Goal: Task Accomplishment & Management: Complete application form

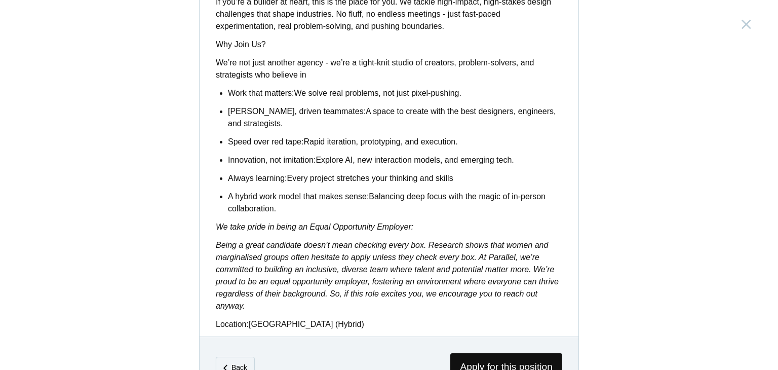
scroll to position [851, 0]
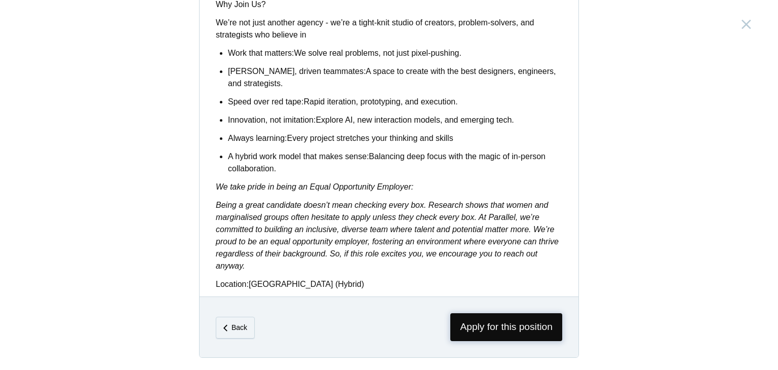
click at [499, 319] on span "Apply for this position" at bounding box center [506, 327] width 112 height 28
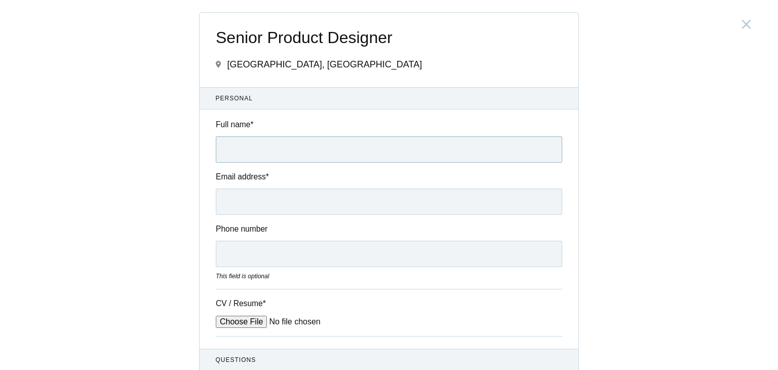
click at [436, 153] on input "Full name *" at bounding box center [389, 149] width 347 height 26
type input "Preeti"
click at [408, 207] on input "Email address *" at bounding box center [389, 201] width 347 height 26
click at [318, 253] on input "Phone number" at bounding box center [389, 254] width 347 height 26
click at [283, 201] on input "Email address *" at bounding box center [389, 201] width 347 height 26
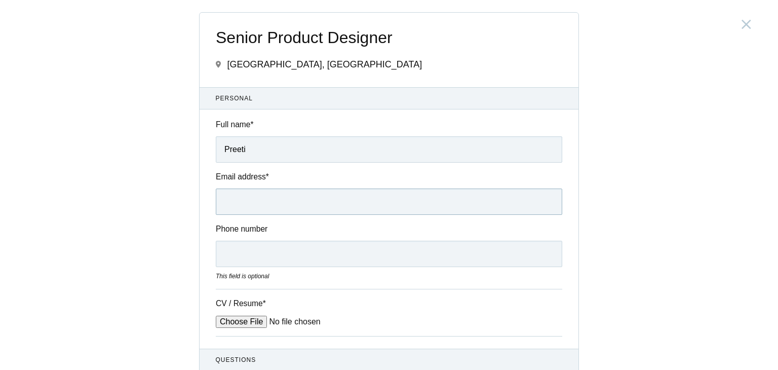
type input "[EMAIL_ADDRESS][DOMAIN_NAME]"
click at [260, 259] on input "Phone number" at bounding box center [389, 254] width 347 height 26
type input "[PHONE_NUMBER]"
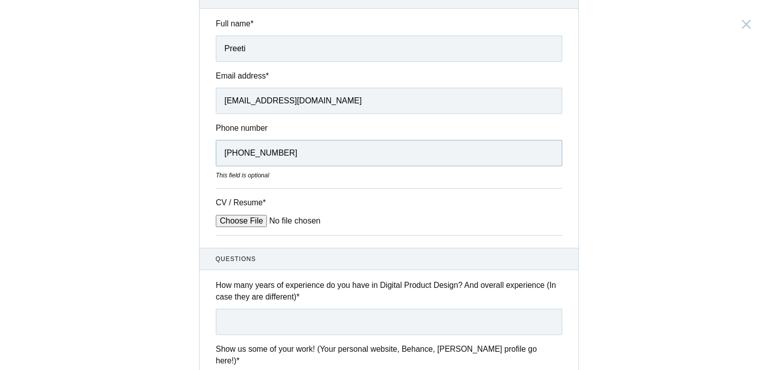
scroll to position [128, 0]
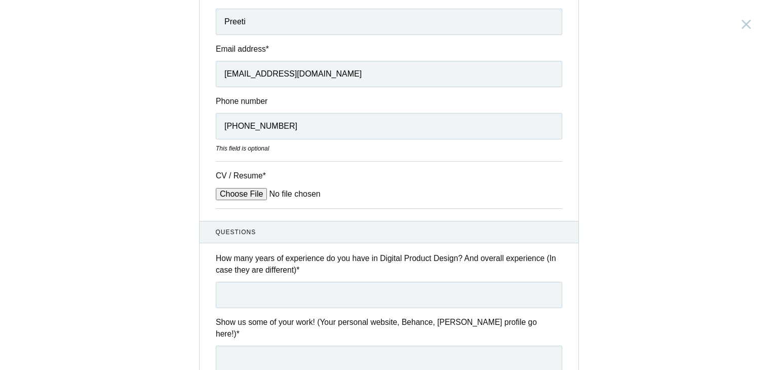
click at [248, 190] on input "CV / Resume *" at bounding box center [293, 194] width 154 height 12
type input "C:\fakepath\Preeti Resume [DATE] (2).pdf"
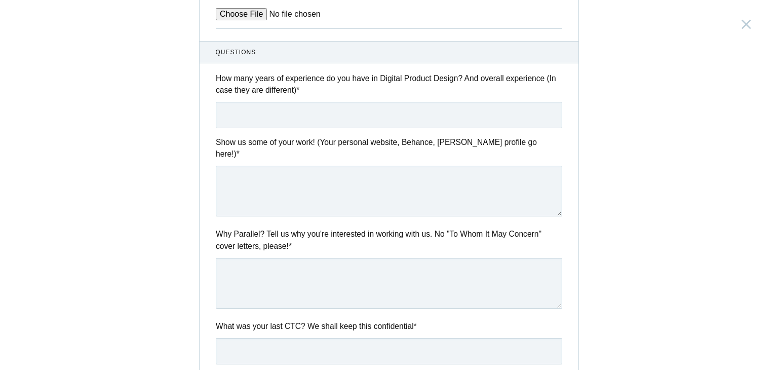
scroll to position [308, 0]
click at [312, 111] on input "text" at bounding box center [389, 114] width 347 height 26
type input "1"
click at [317, 189] on textarea at bounding box center [389, 190] width 347 height 51
paste textarea "[URL][DOMAIN_NAME]"
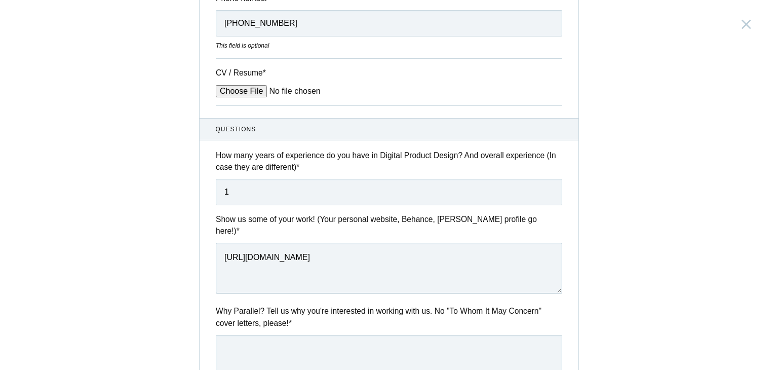
scroll to position [229, 0]
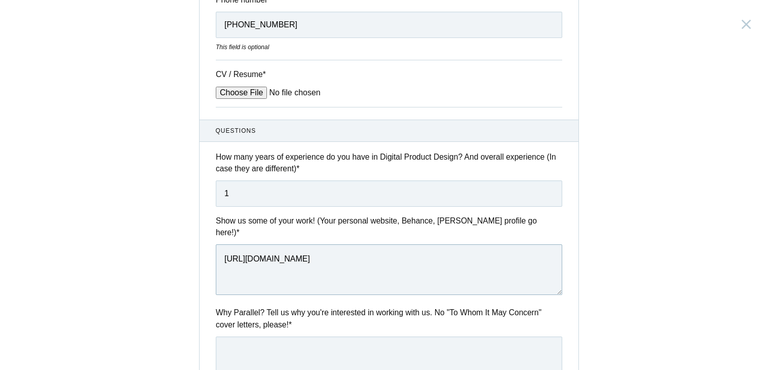
type textarea "[URL][DOMAIN_NAME]"
click at [381, 194] on input "1" at bounding box center [389, 193] width 347 height 26
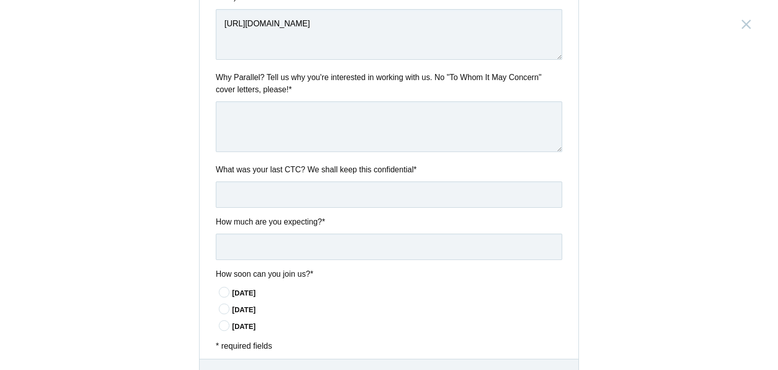
scroll to position [491, 0]
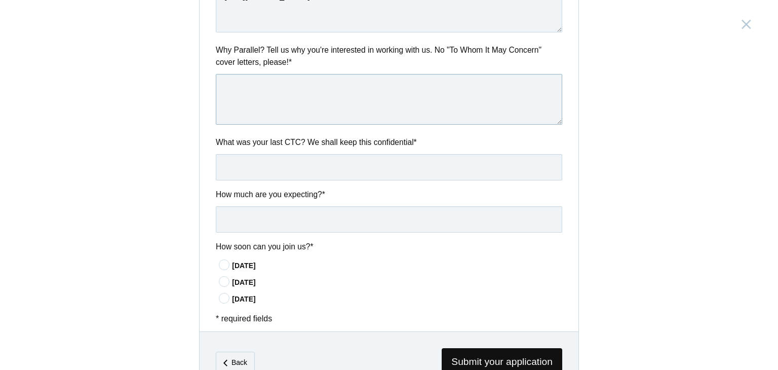
click at [276, 77] on textarea at bounding box center [389, 99] width 347 height 51
click at [223, 261] on icon at bounding box center [224, 264] width 19 height 7
click at [0, 0] on input"] "[DATE]" at bounding box center [0, 0] width 0 height 0
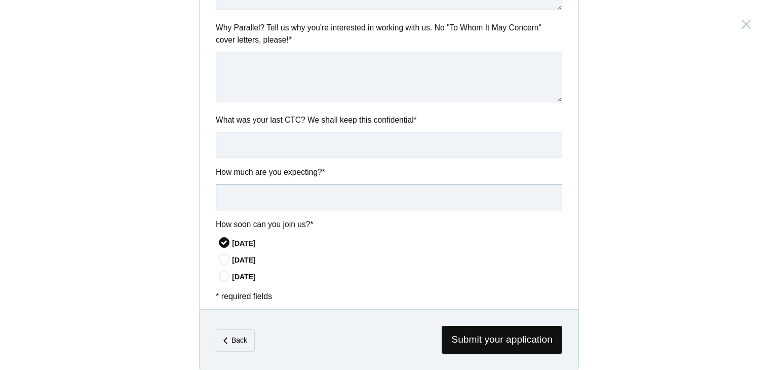
click at [287, 184] on input "text" at bounding box center [389, 197] width 347 height 26
type input "5"
type input "6LPA"
click at [284, 132] on input "text" at bounding box center [389, 145] width 347 height 26
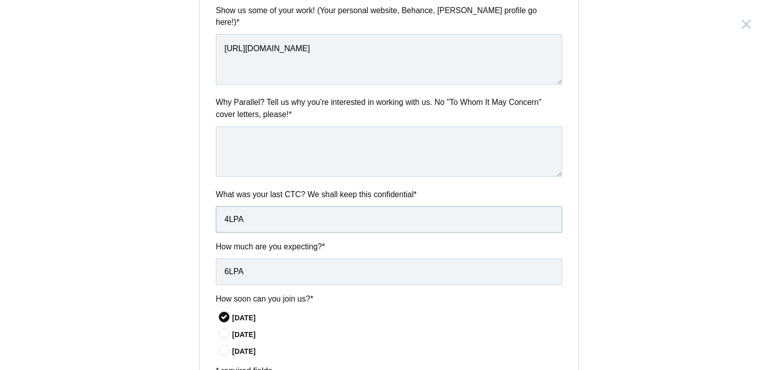
type input "4LPA"
click at [301, 147] on textarea at bounding box center [389, 151] width 347 height 51
click at [299, 165] on div "Why Parallel? Tell us why you're interested in working with us. No "To Whom It …" at bounding box center [389, 138] width 379 height 84
click at [322, 142] on textarea at bounding box center [389, 151] width 347 height 51
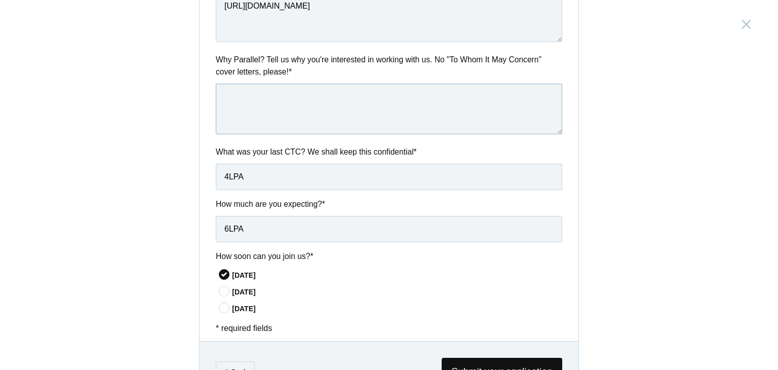
scroll to position [514, 0]
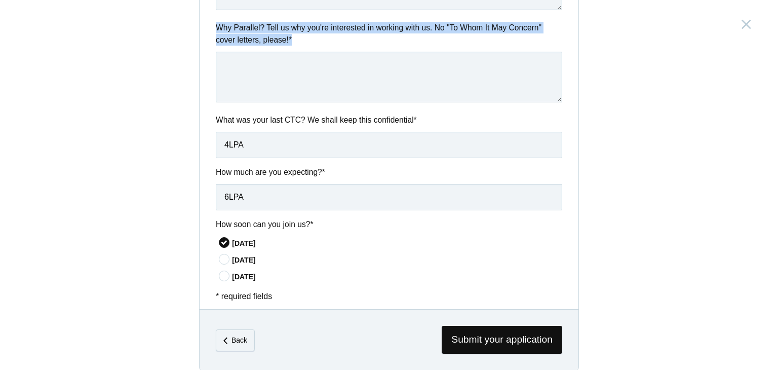
drag, startPoint x: 290, startPoint y: 23, endPoint x: 200, endPoint y: 13, distance: 90.8
click at [200, 22] on div "Why Parallel? Tell us why you're interested in working with us. No "To Whom It …" at bounding box center [389, 64] width 379 height 84
copy label "Why Parallel? Tell us why you're interested in working with us. No "To Whom It …"
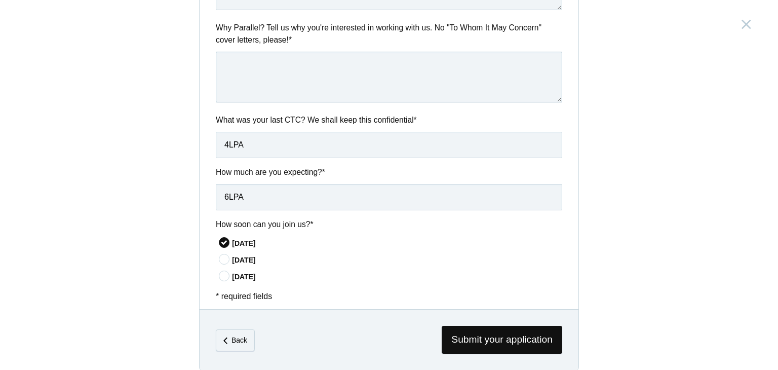
click at [400, 58] on textarea at bounding box center [389, 77] width 347 height 51
paste textarea "I’m excited about Parallel because it feels like a place where design and innov…"
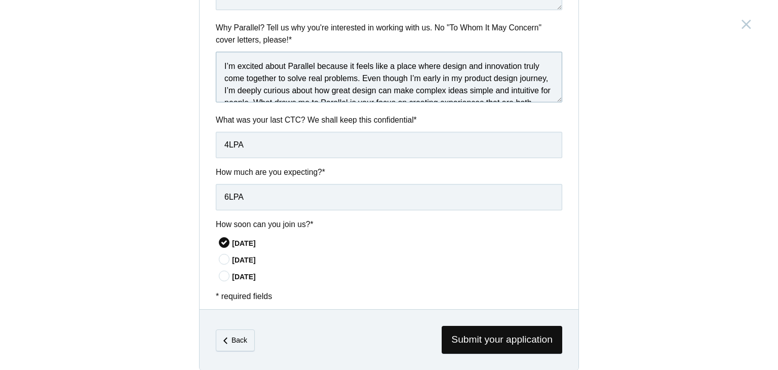
scroll to position [42, 0]
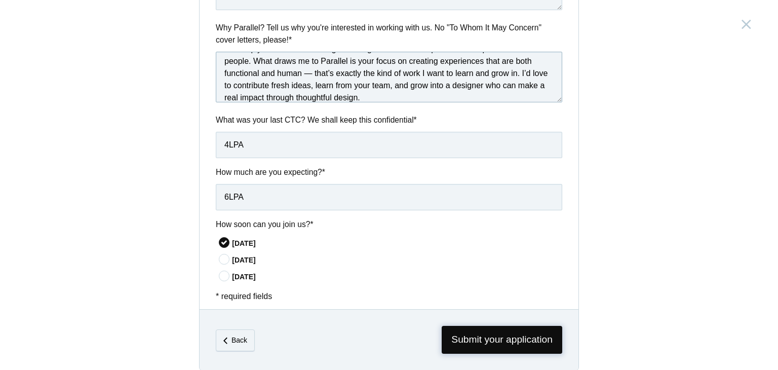
type textarea "I’m excited about Parallel because it feels like a place where design and innov…"
click at [491, 326] on span "Submit your application" at bounding box center [502, 340] width 121 height 28
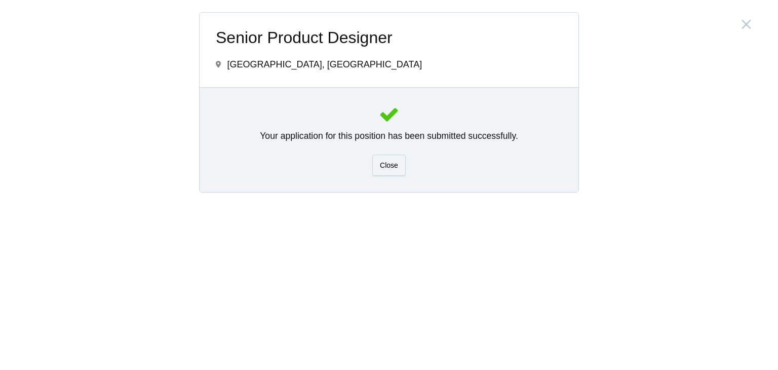
scroll to position [0, 0]
